Goal: Task Accomplishment & Management: Manage account settings

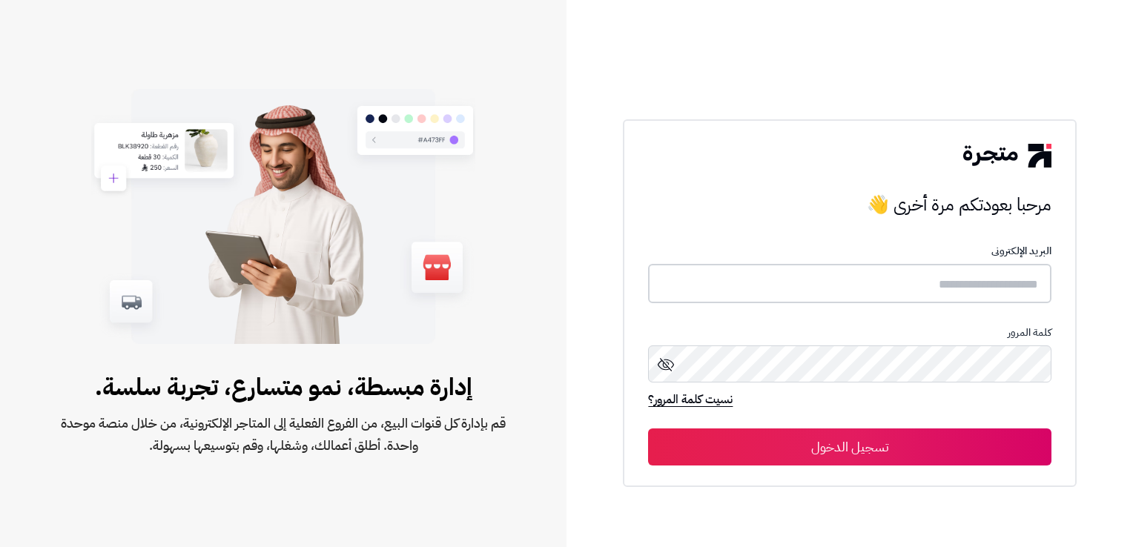
type input "**********"
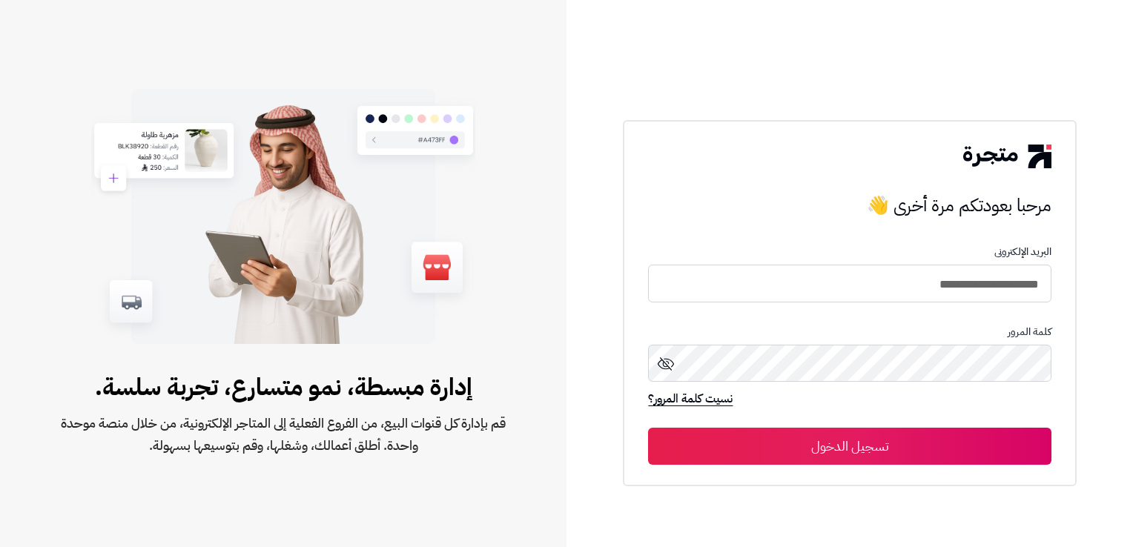
click at [882, 449] on button "تسجيل الدخول" at bounding box center [849, 446] width 403 height 37
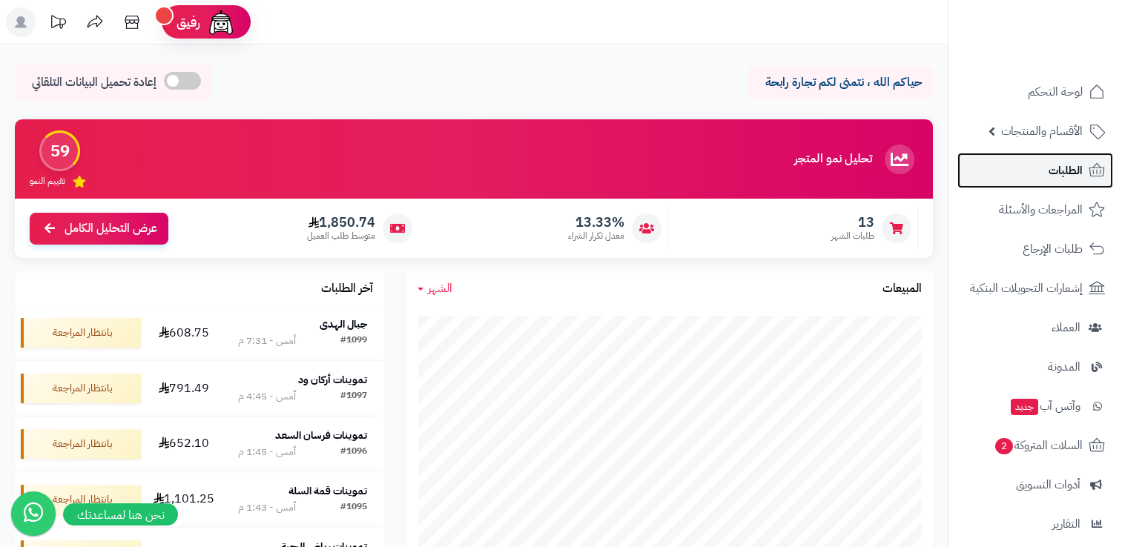
click at [1065, 182] on link "الطلبات" at bounding box center [1035, 171] width 156 height 36
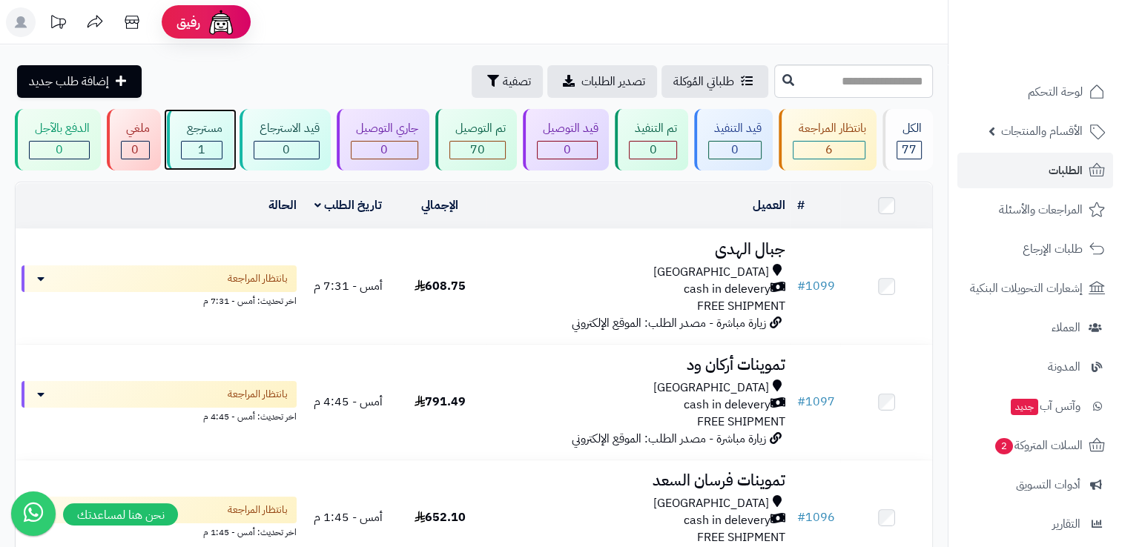
click at [221, 144] on div "1" at bounding box center [202, 150] width 40 height 17
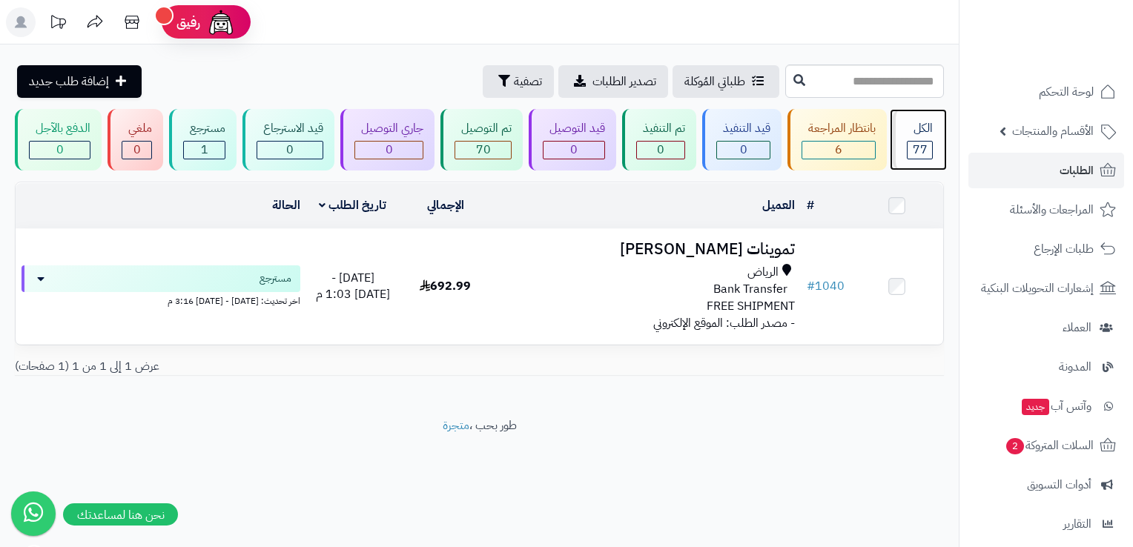
click at [914, 150] on span "77" at bounding box center [920, 150] width 15 height 18
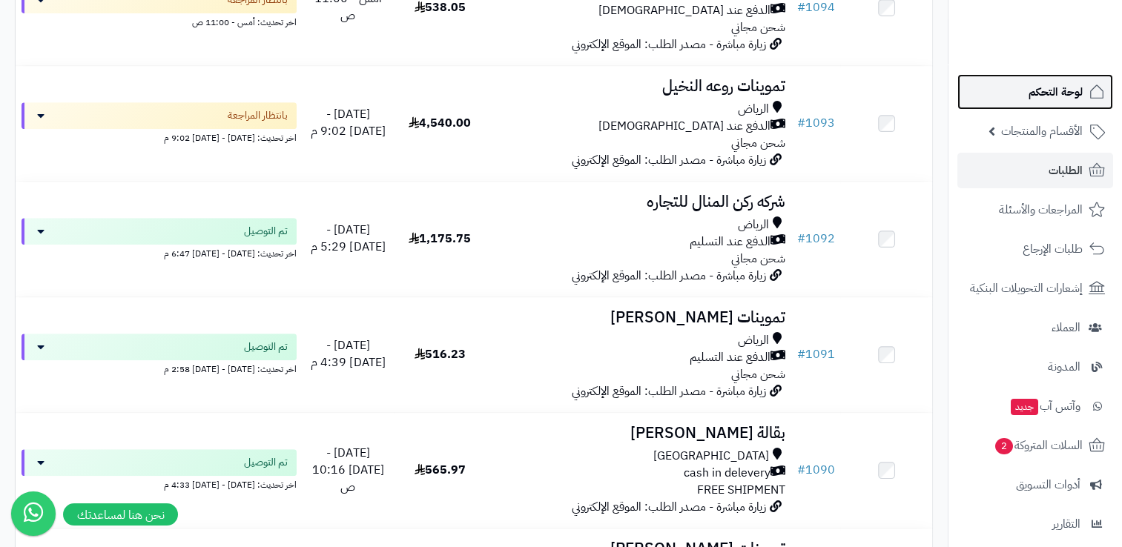
click at [1071, 108] on link "لوحة التحكم" at bounding box center [1035, 92] width 156 height 36
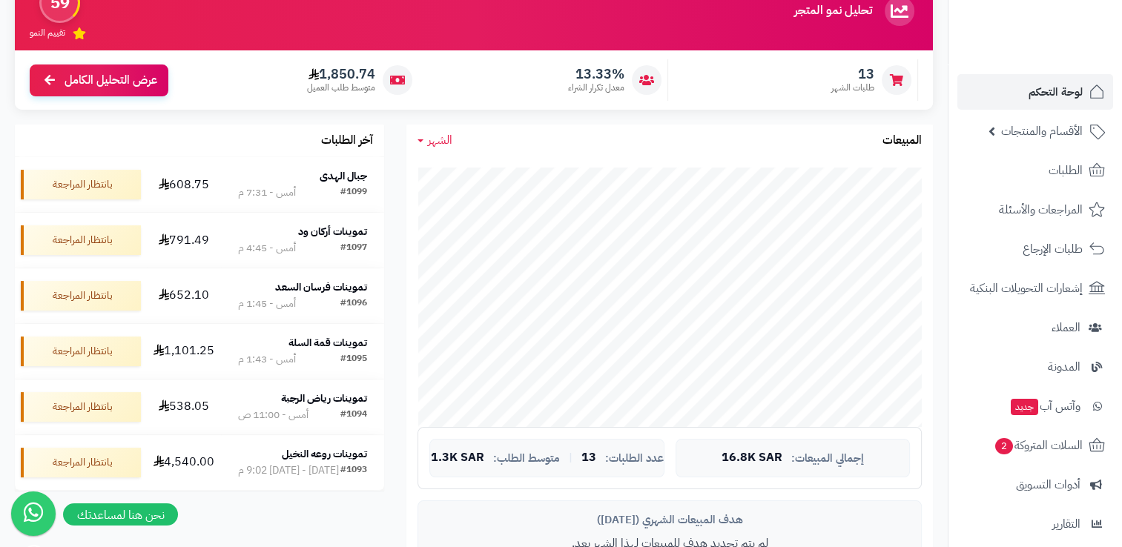
scroll to position [74, 0]
